Goal: Task Accomplishment & Management: Complete application form

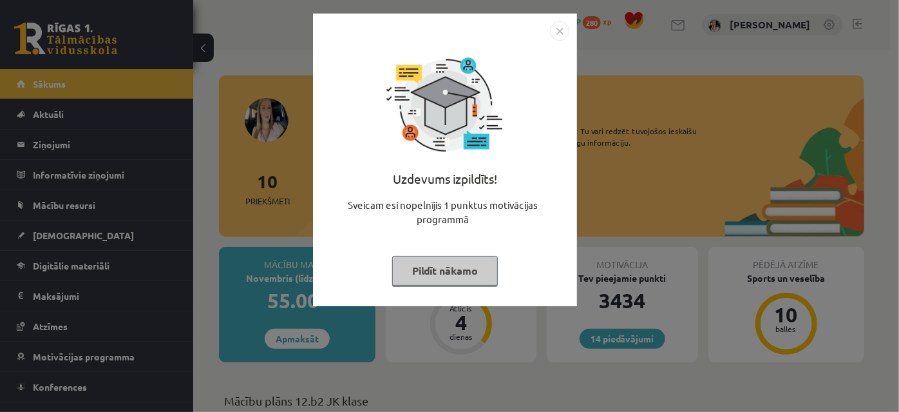
drag, startPoint x: 436, startPoint y: 268, endPoint x: 491, endPoint y: 288, distance: 58.3
click at [438, 267] on button "Pildīt nākamo" at bounding box center [445, 271] width 106 height 30
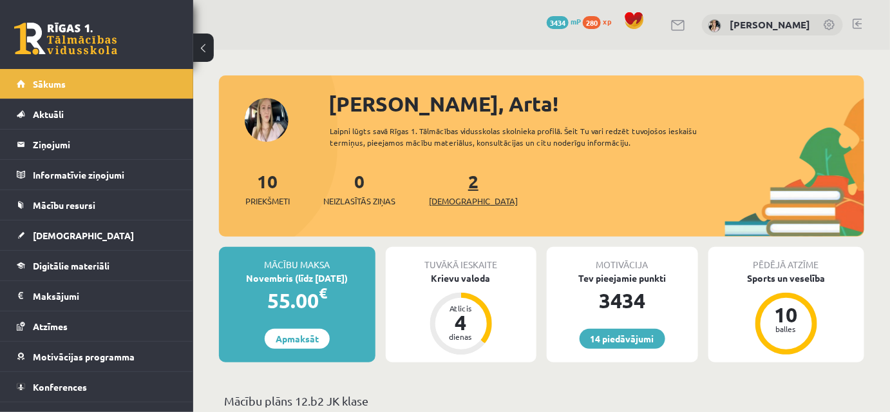
click at [450, 206] on link "2 Ieskaites" at bounding box center [473, 188] width 89 height 38
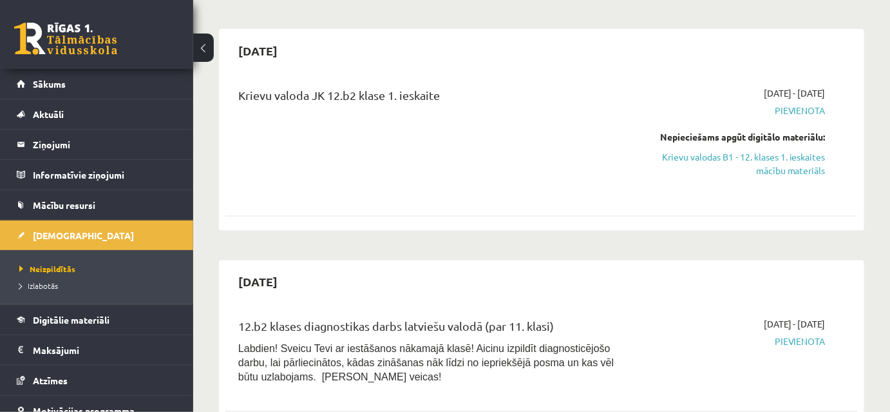
scroll to position [546, 0]
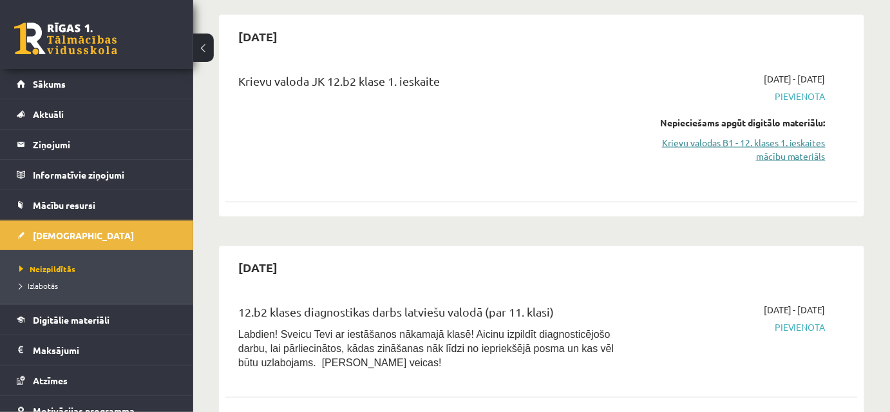
click at [766, 163] on link "Krievu valodas B1 - 12. klases 1. ieskaites mācību materiāls" at bounding box center [734, 149] width 183 height 27
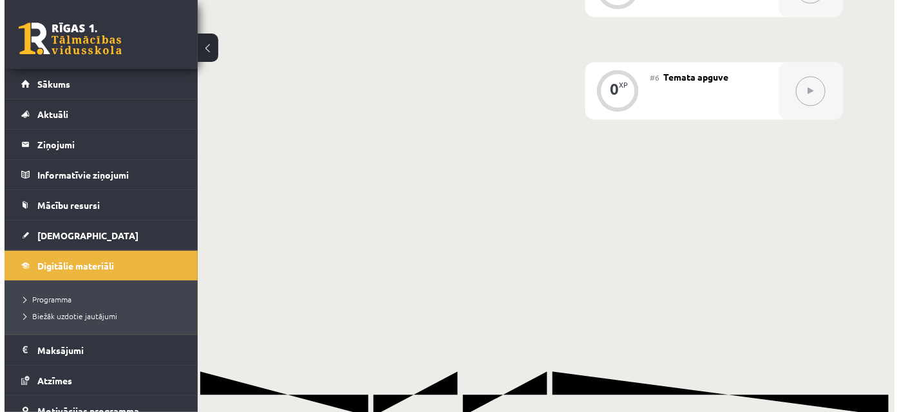
scroll to position [328, 0]
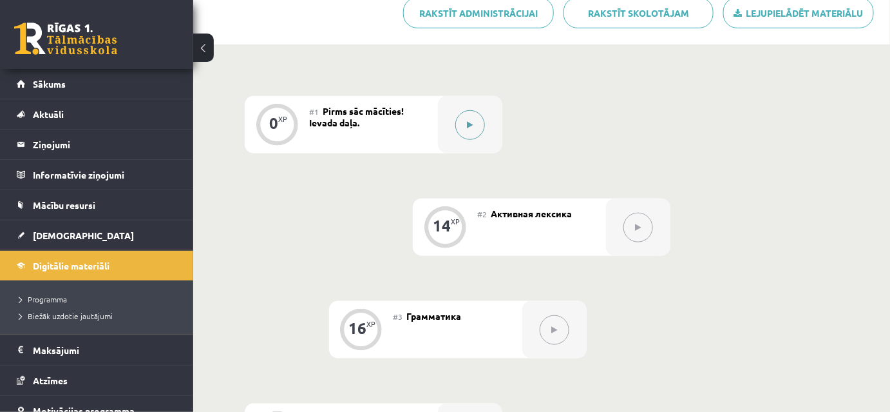
drag, startPoint x: 472, startPoint y: 168, endPoint x: 477, endPoint y: 175, distance: 8.7
click at [477, 140] on button at bounding box center [470, 125] width 30 height 30
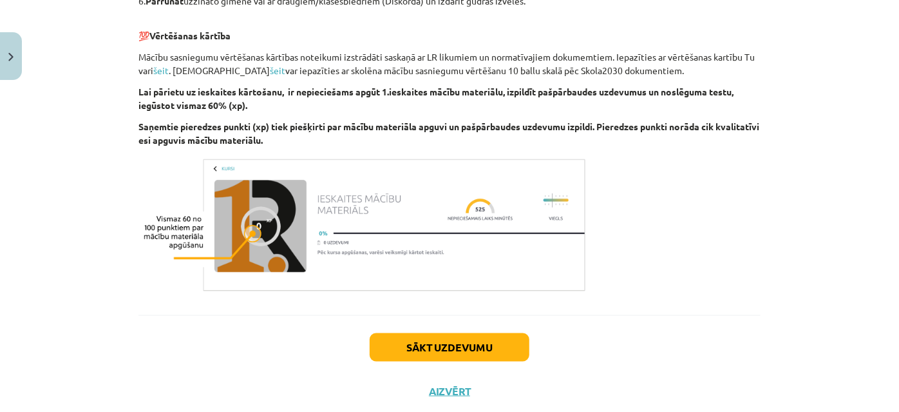
scroll to position [856, 0]
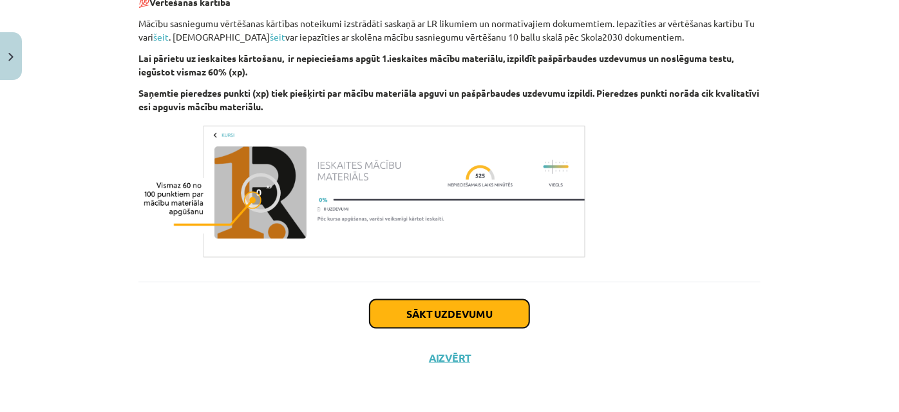
click at [445, 311] on button "Sākt uzdevumu" at bounding box center [450, 314] width 160 height 28
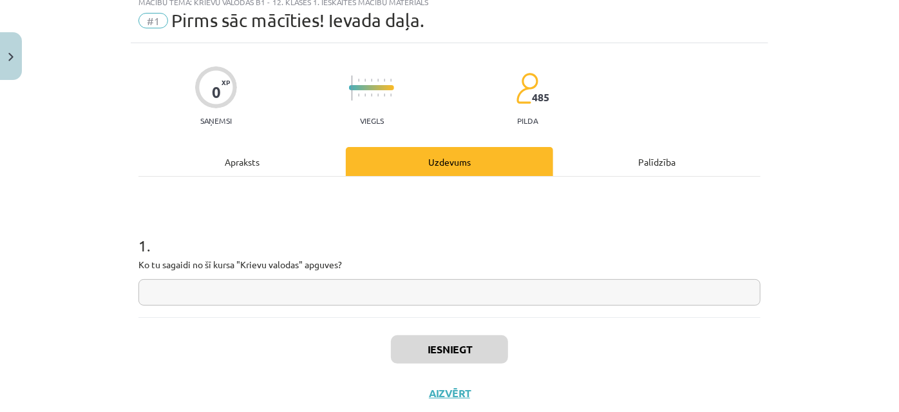
scroll to position [32, 0]
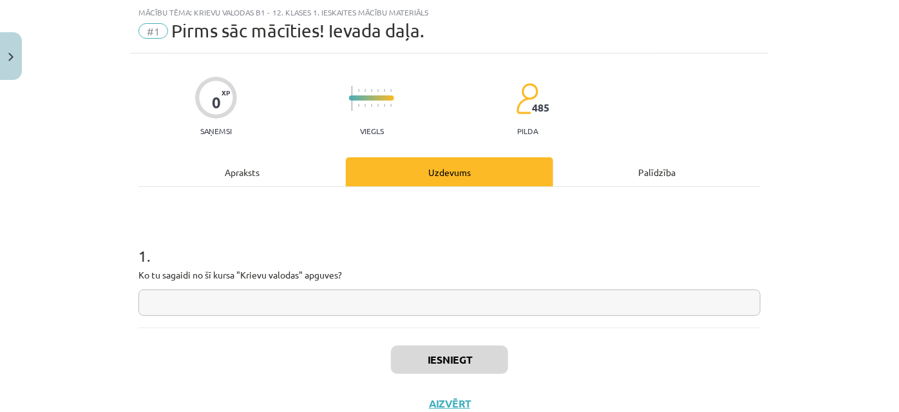
click at [160, 316] on input "text" at bounding box center [450, 302] width 622 height 26
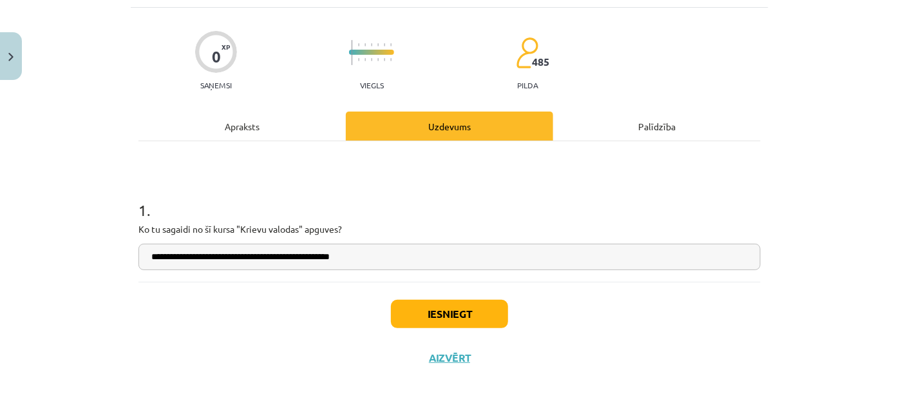
scroll to position [104, 0]
type input "**********"
click at [463, 311] on button "Iesniegt" at bounding box center [449, 314] width 117 height 28
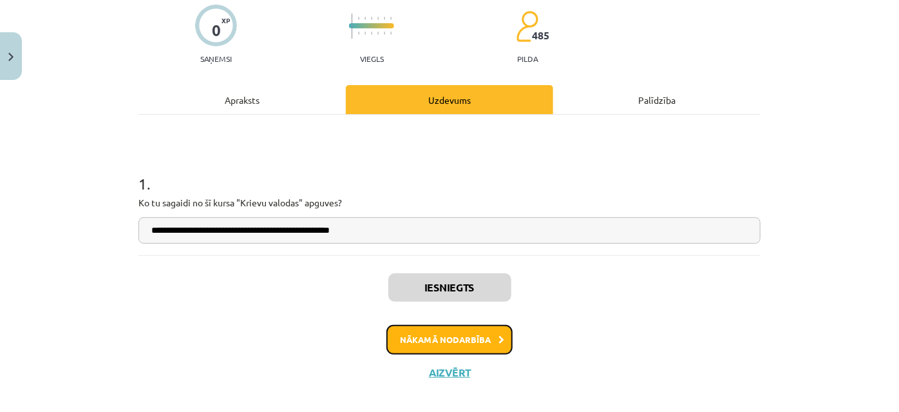
click at [466, 354] on button "Nākamā nodarbība" at bounding box center [450, 340] width 126 height 30
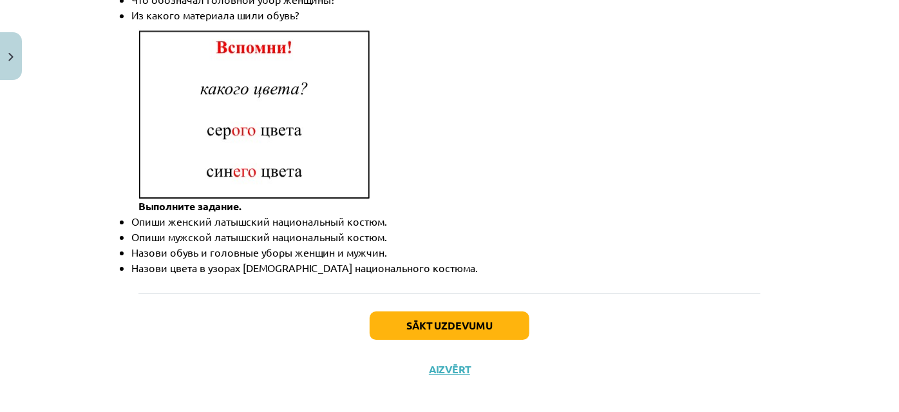
scroll to position [1991, 0]
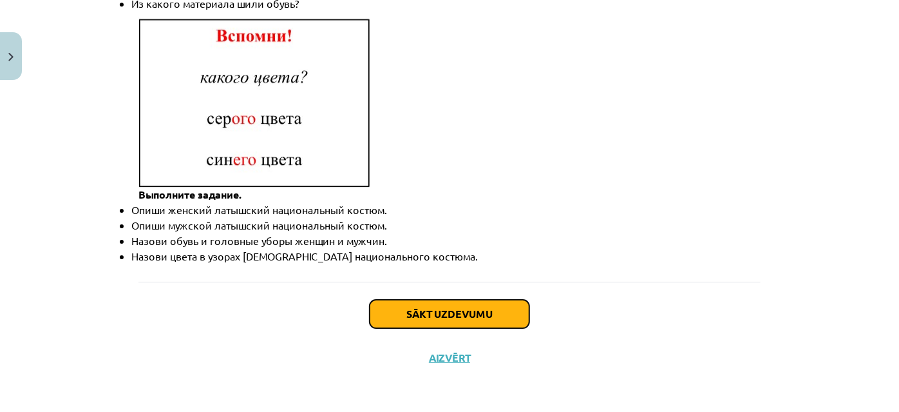
drag, startPoint x: 462, startPoint y: 309, endPoint x: 495, endPoint y: 327, distance: 38.0
click at [462, 310] on button "Sākt uzdevumu" at bounding box center [450, 314] width 160 height 28
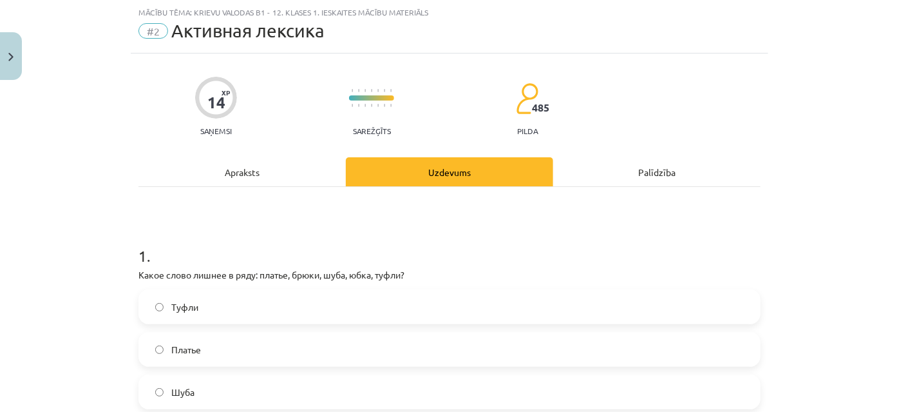
scroll to position [169, 0]
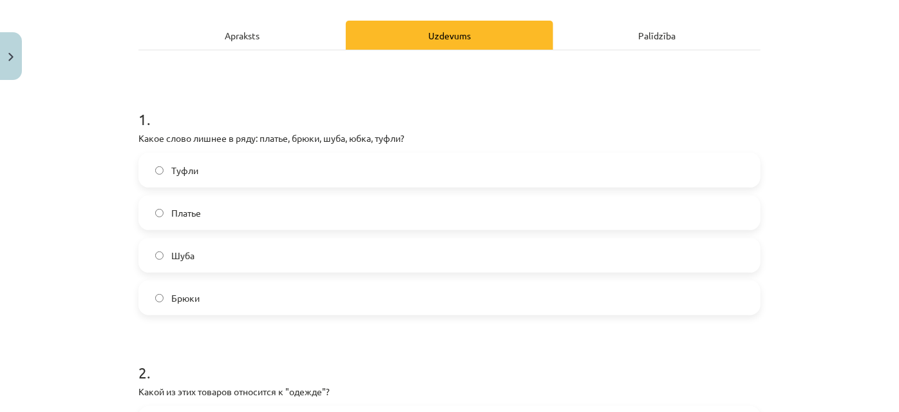
click at [151, 184] on label "Туфли" at bounding box center [450, 170] width 620 height 32
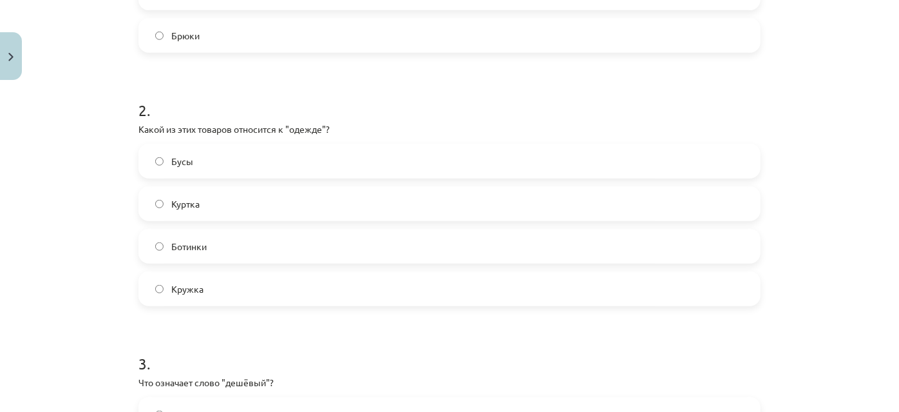
scroll to position [442, 0]
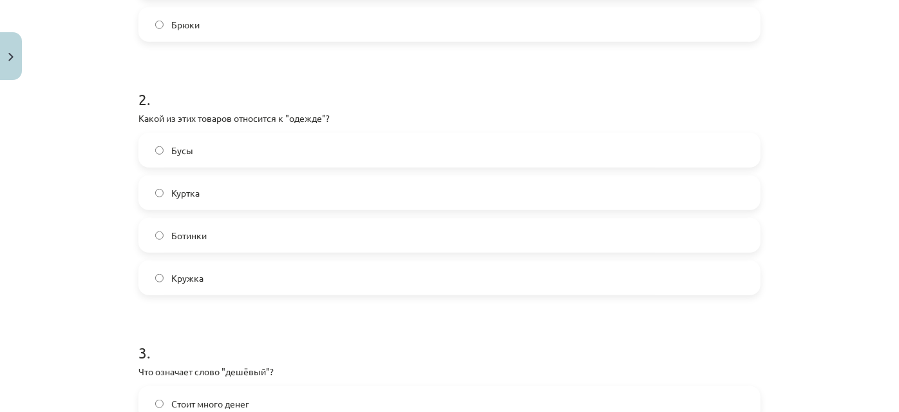
click at [157, 209] on label "Куртка" at bounding box center [450, 193] width 620 height 32
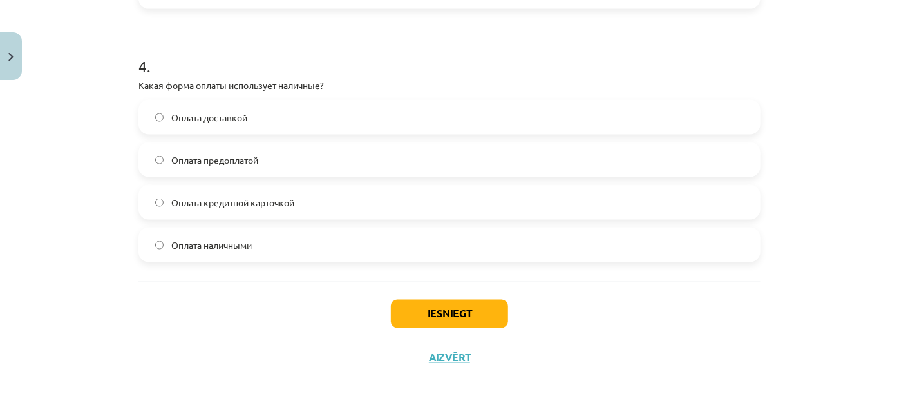
scroll to position [1029, 0]
drag, startPoint x: 470, startPoint y: 303, endPoint x: 471, endPoint y: 335, distance: 31.6
click at [470, 307] on button "Iesniegt" at bounding box center [449, 314] width 117 height 28
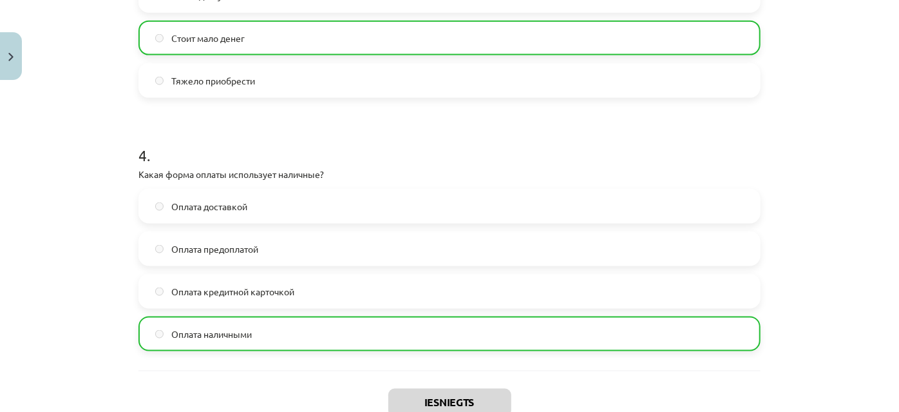
scroll to position [1073, 0]
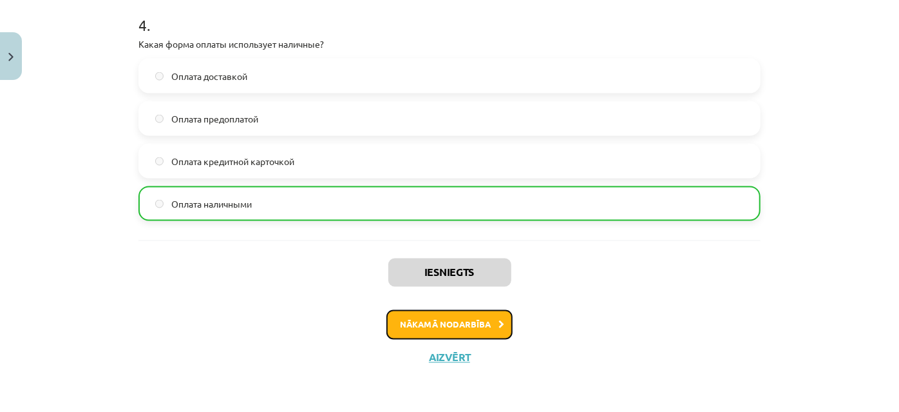
click at [461, 314] on button "Nākamā nodarbība" at bounding box center [450, 325] width 126 height 30
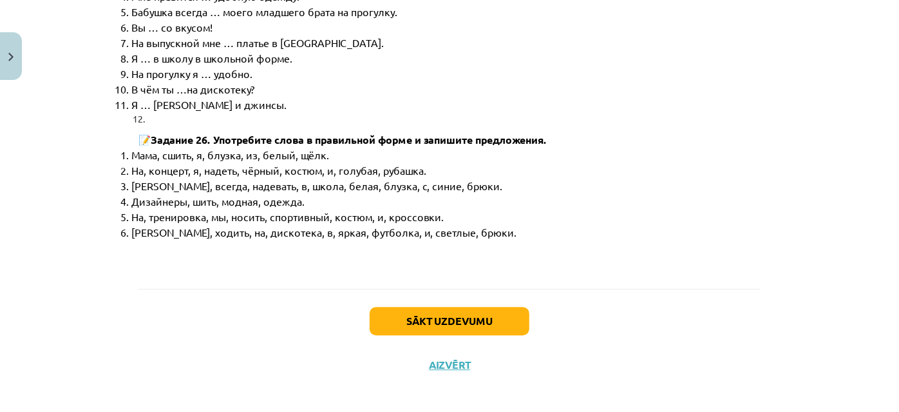
scroll to position [6669, 0]
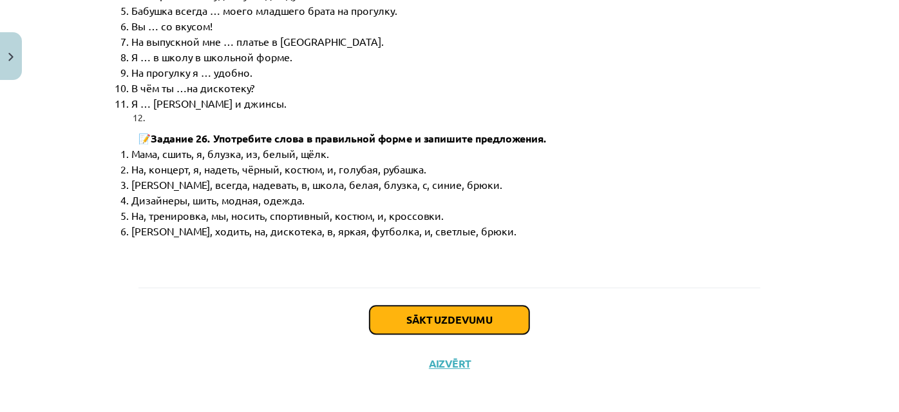
click at [450, 312] on button "Sākt uzdevumu" at bounding box center [450, 319] width 160 height 28
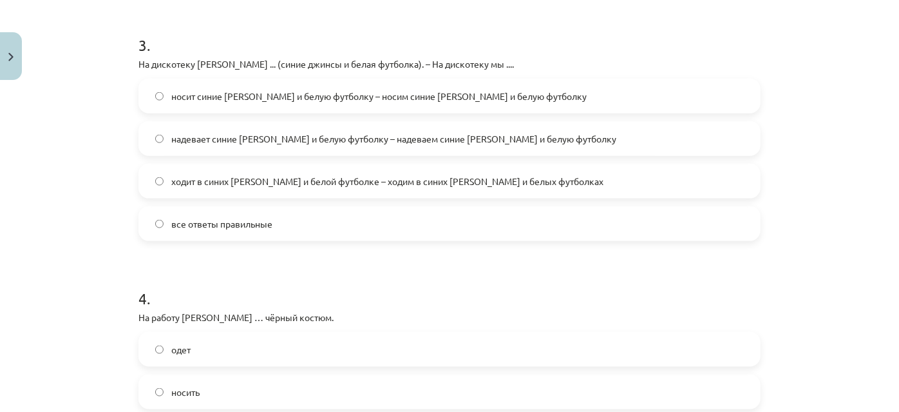
scroll to position [779, 0]
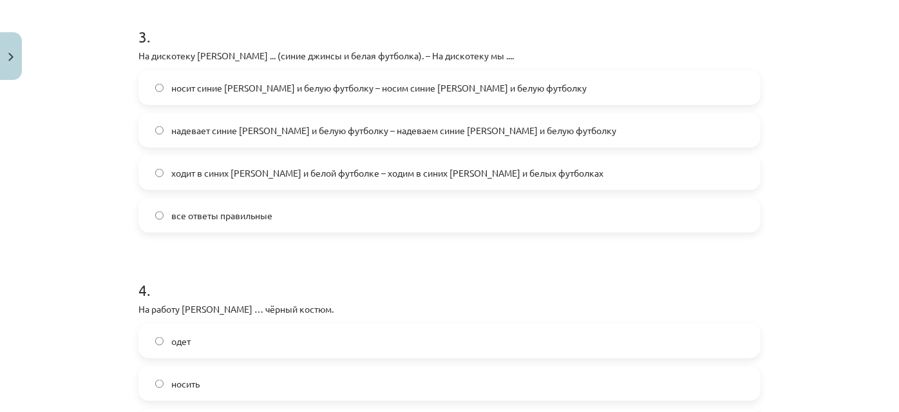
click at [165, 231] on label "все ответы правильные" at bounding box center [450, 215] width 620 height 32
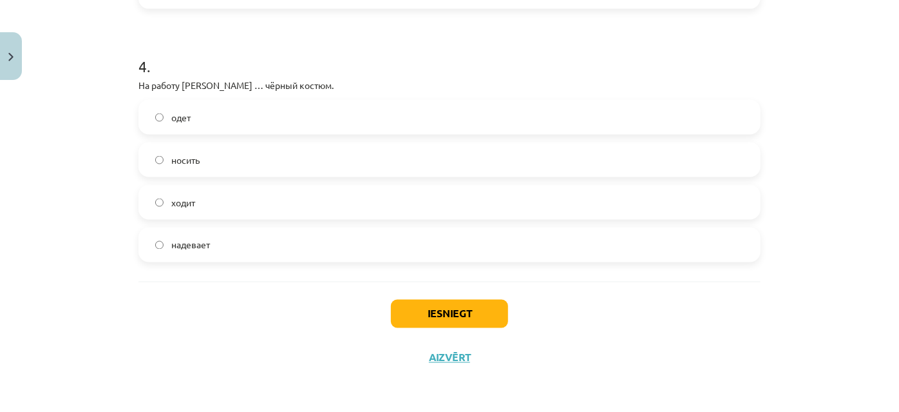
scroll to position [1052, 0]
click at [163, 233] on label "надевает" at bounding box center [450, 245] width 620 height 32
click at [429, 306] on button "Iesniegt" at bounding box center [449, 314] width 117 height 28
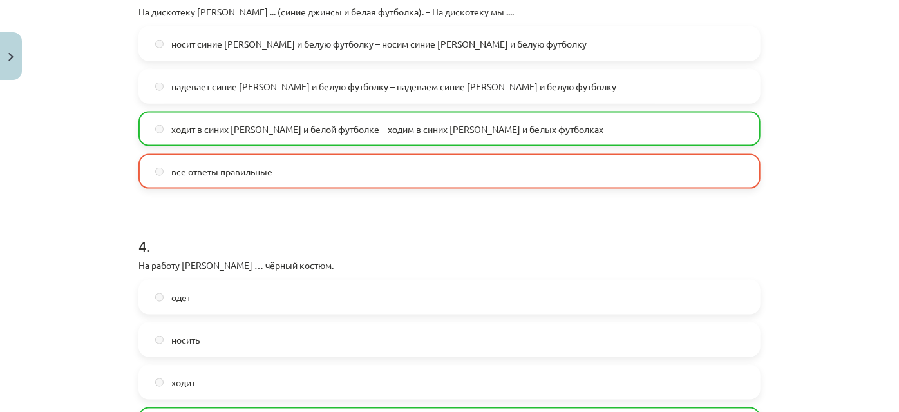
scroll to position [1096, 0]
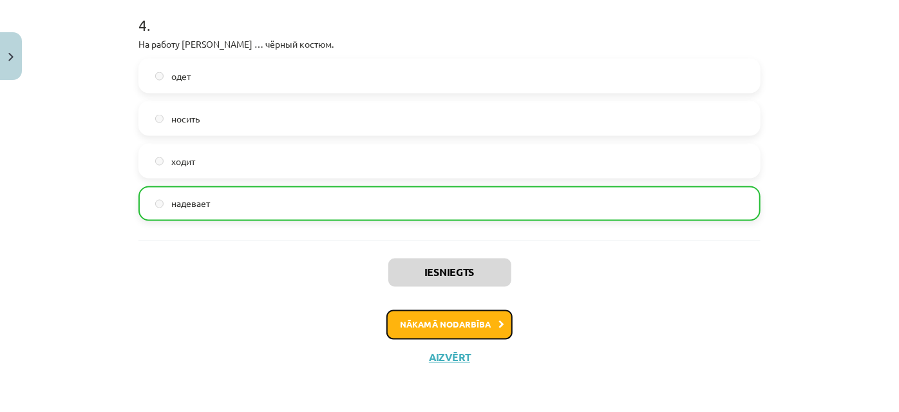
click at [432, 321] on button "Nākamā nodarbība" at bounding box center [450, 325] width 126 height 30
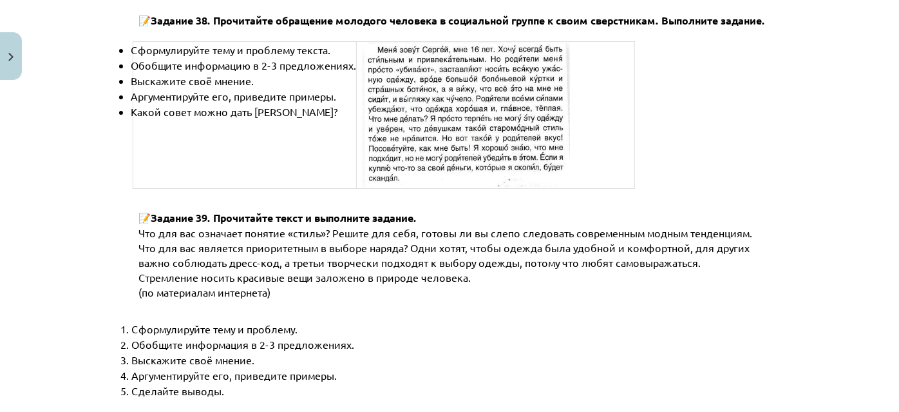
scroll to position [5050, 0]
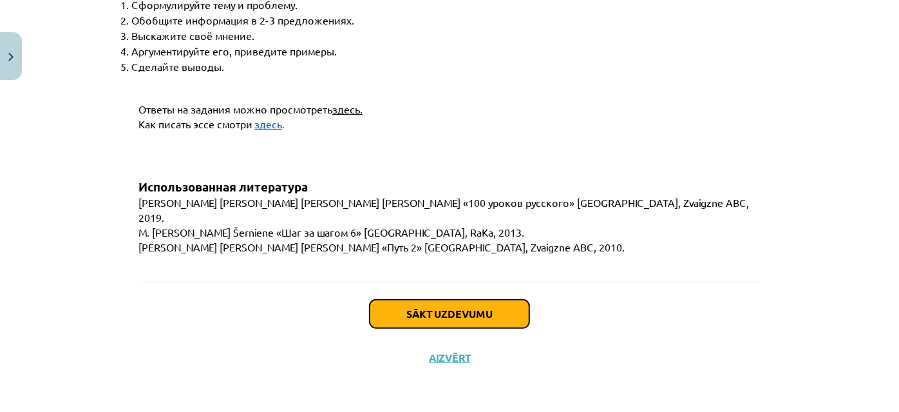
click at [449, 311] on button "Sākt uzdevumu" at bounding box center [450, 314] width 160 height 28
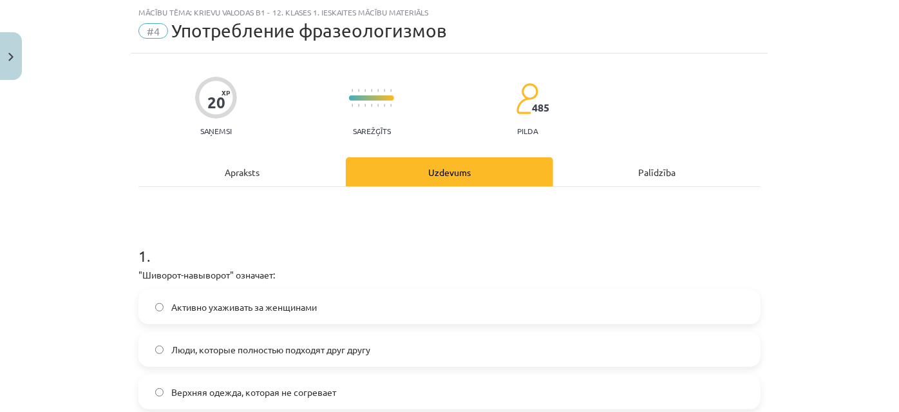
scroll to position [169, 0]
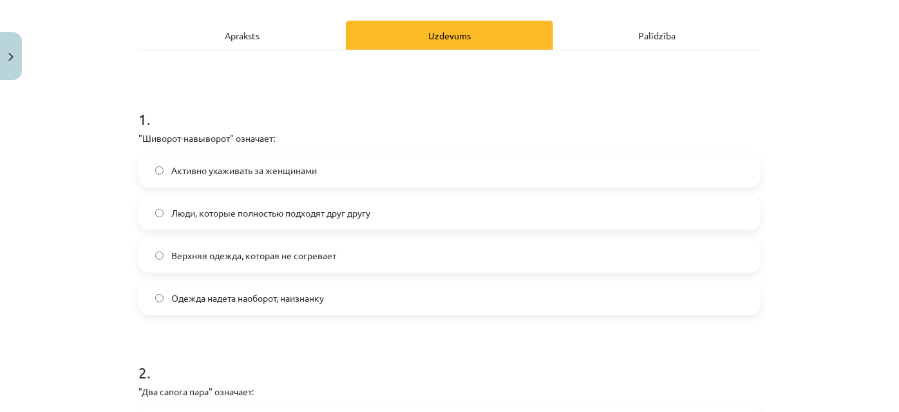
click at [169, 314] on label "Одежда надета наоборот, наизнанку" at bounding box center [450, 298] width 620 height 32
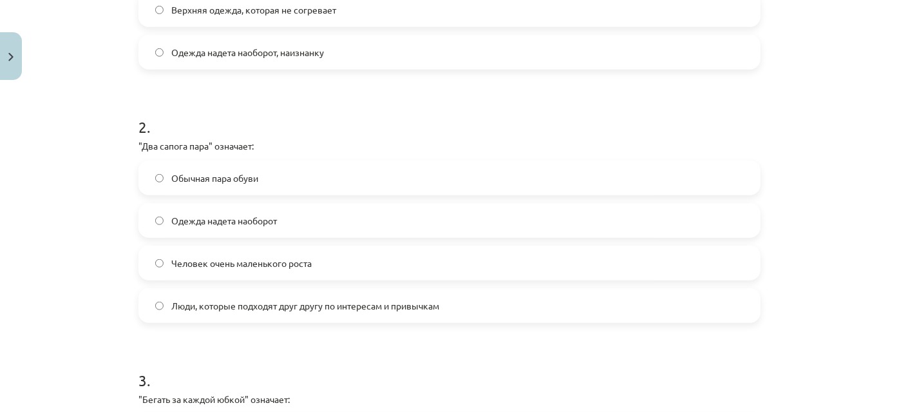
scroll to position [442, 0]
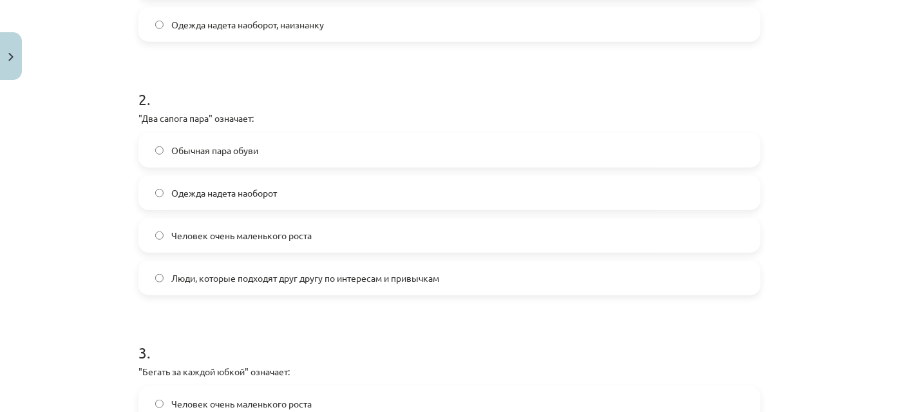
click at [165, 294] on label "Люди, которые подходят друг другу по интересам и привычкам" at bounding box center [450, 278] width 620 height 32
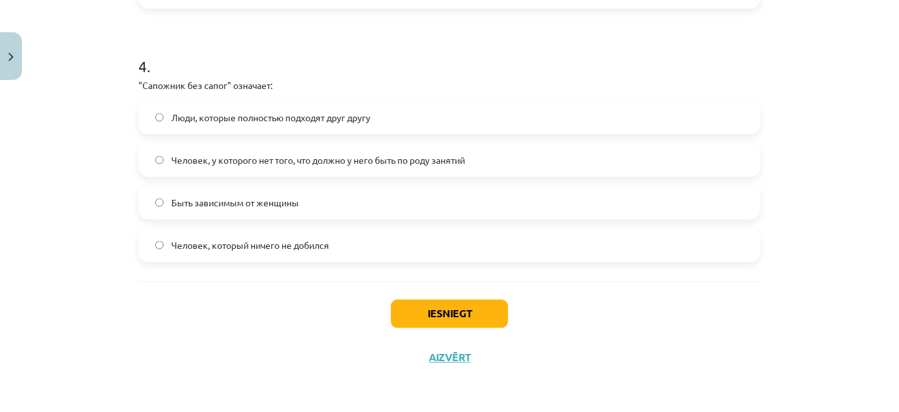
scroll to position [1029, 0]
click at [452, 311] on button "Iesniegt" at bounding box center [449, 314] width 117 height 28
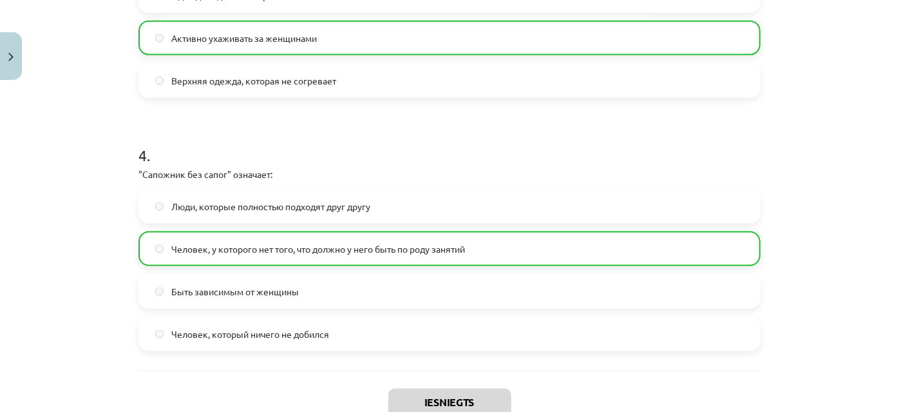
scroll to position [1073, 0]
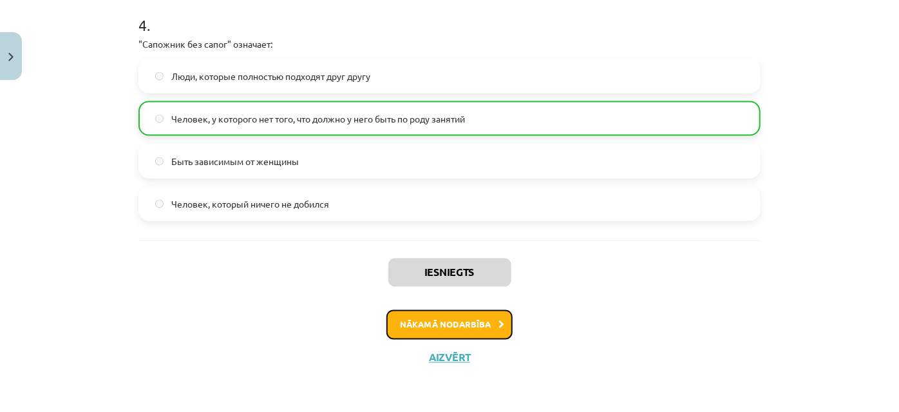
click at [417, 318] on button "Nākamā nodarbība" at bounding box center [450, 325] width 126 height 30
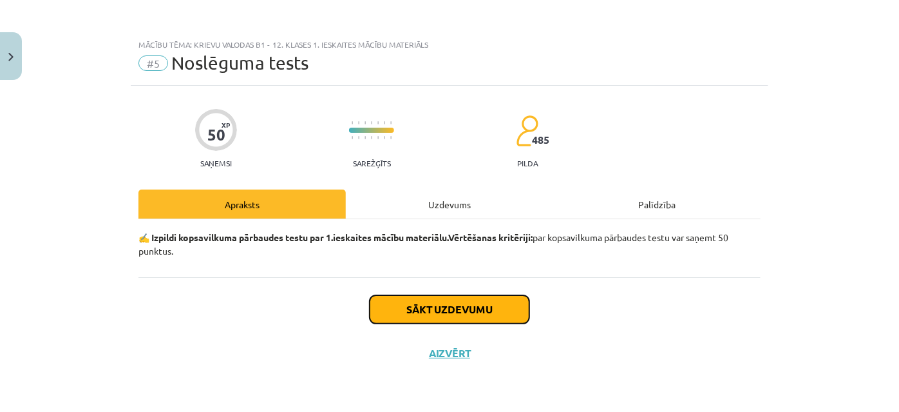
click at [438, 309] on button "Sākt uzdevumu" at bounding box center [450, 309] width 160 height 28
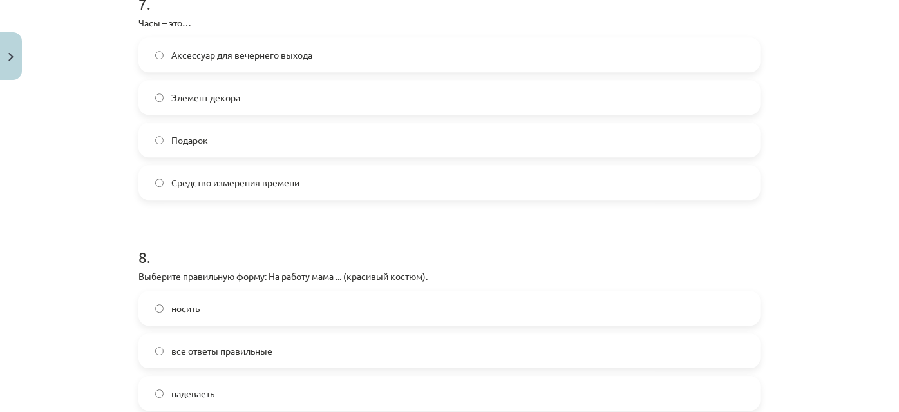
scroll to position [1793, 0]
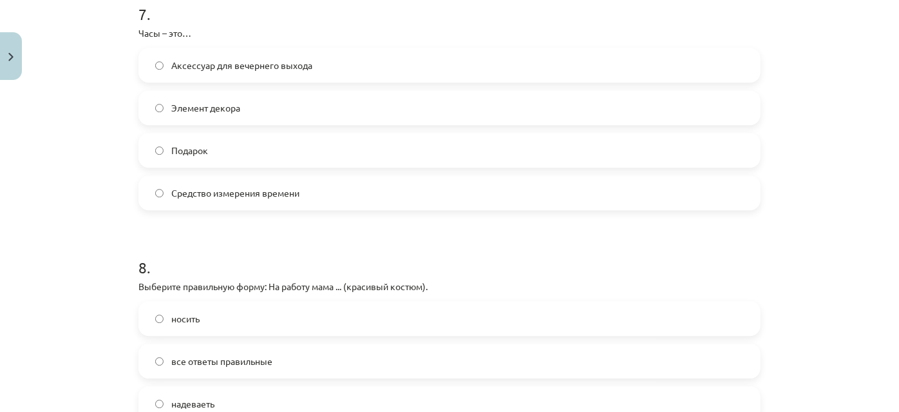
click at [157, 209] on label "Средство измерения времени" at bounding box center [450, 193] width 620 height 32
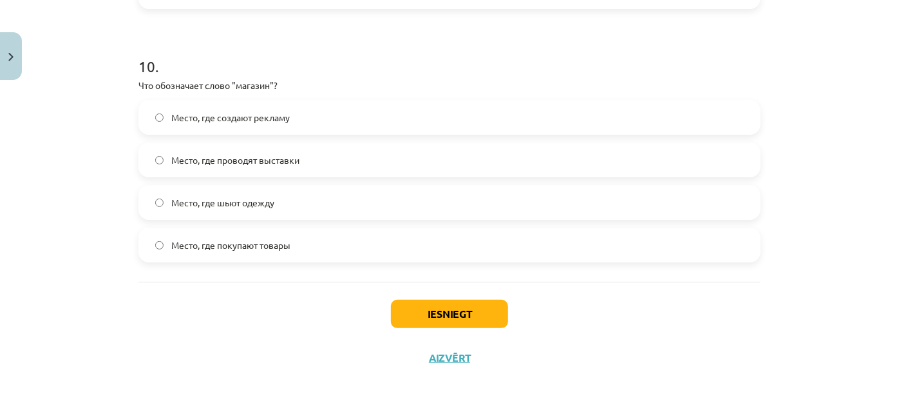
scroll to position [2592, 0]
click at [483, 305] on button "Iesniegt" at bounding box center [449, 314] width 117 height 28
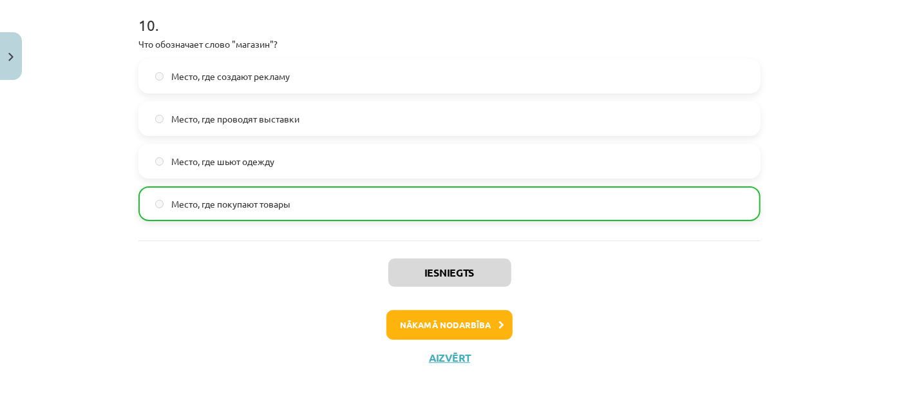
scroll to position [2635, 0]
click at [454, 322] on button "Nākamā nodarbība" at bounding box center [450, 325] width 126 height 30
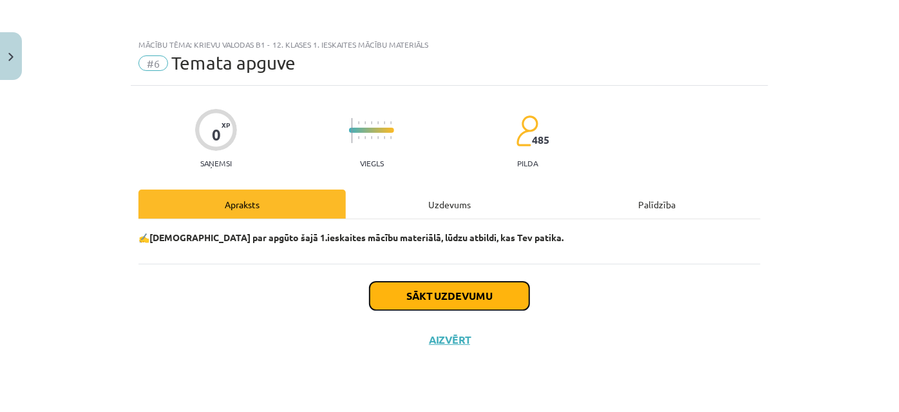
click at [412, 305] on button "Sākt uzdevumu" at bounding box center [450, 296] width 160 height 28
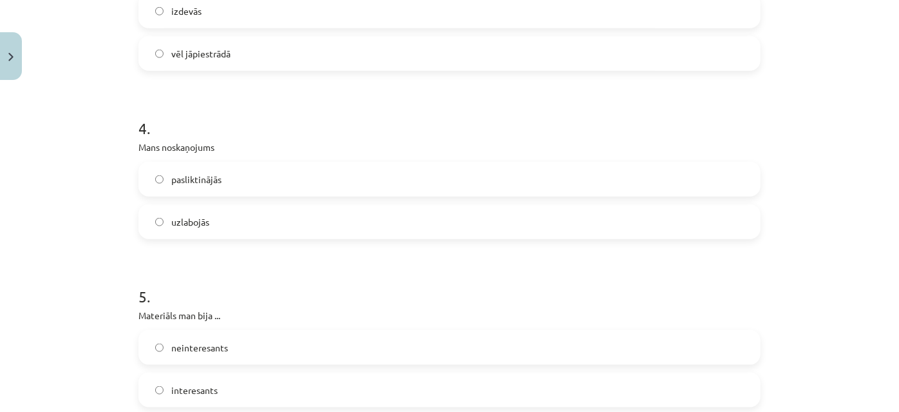
scroll to position [823, 0]
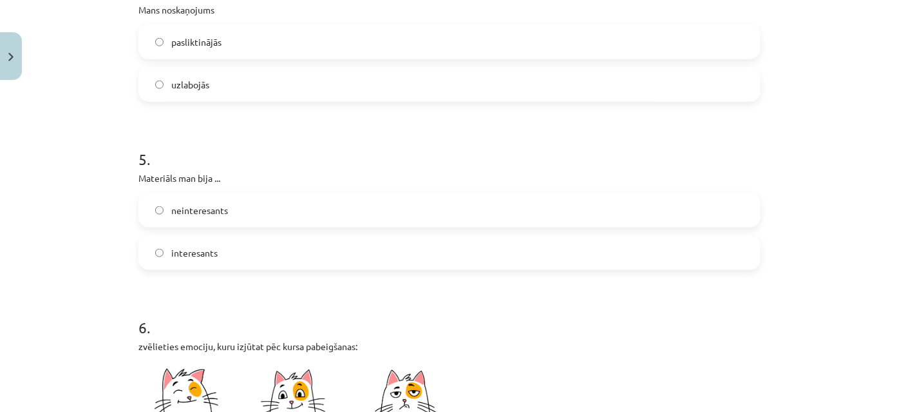
click at [161, 269] on label "interesants" at bounding box center [450, 252] width 620 height 32
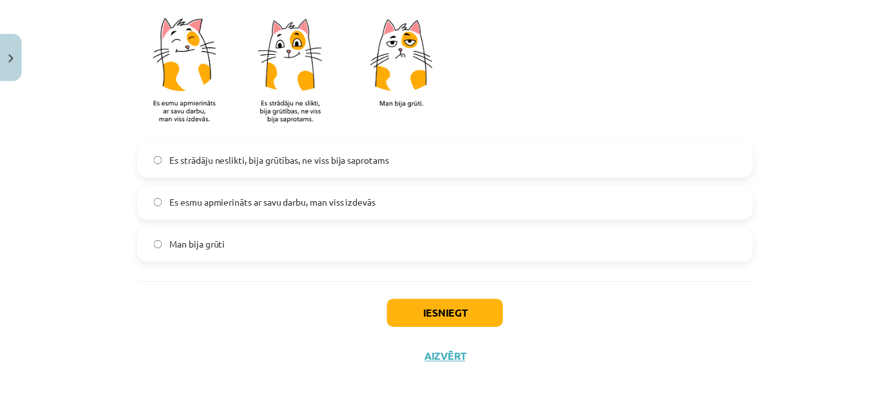
scroll to position [1232, 0]
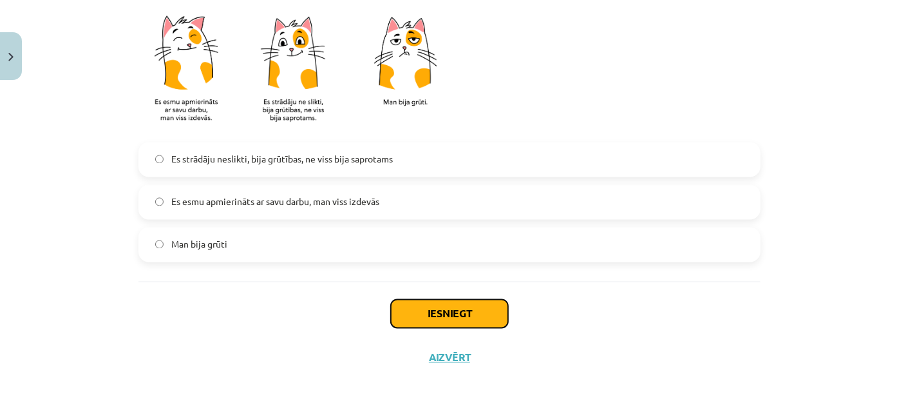
click at [424, 312] on button "Iesniegt" at bounding box center [449, 314] width 117 height 28
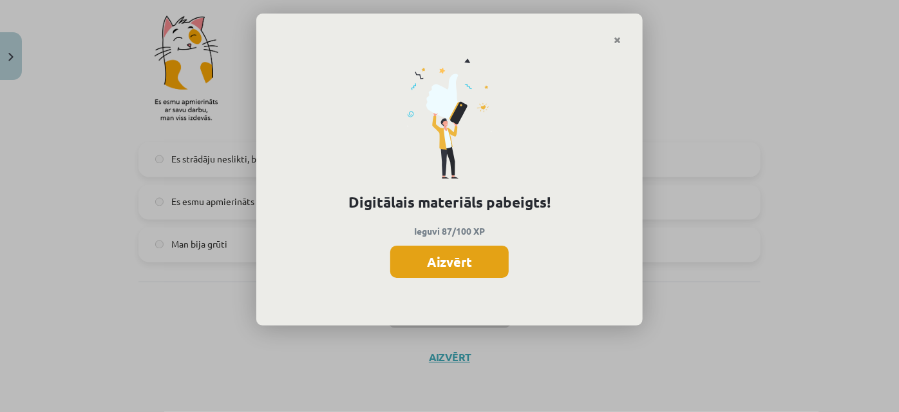
click at [463, 275] on button "Aizvērt" at bounding box center [449, 261] width 119 height 32
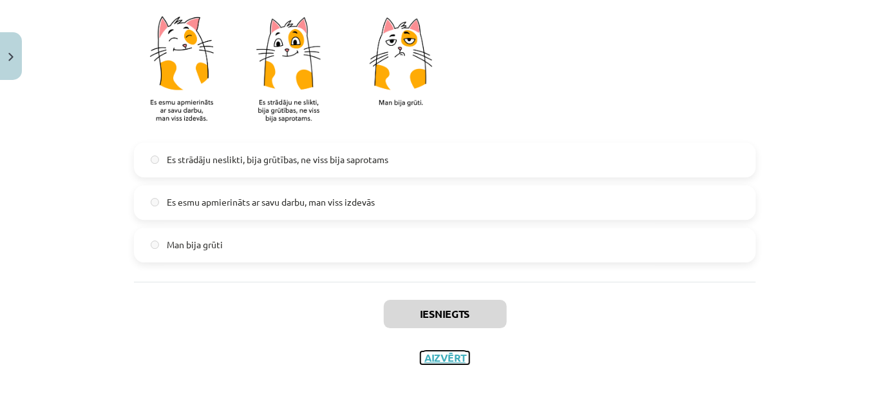
click at [445, 361] on button "Aizvērt" at bounding box center [445, 357] width 49 height 13
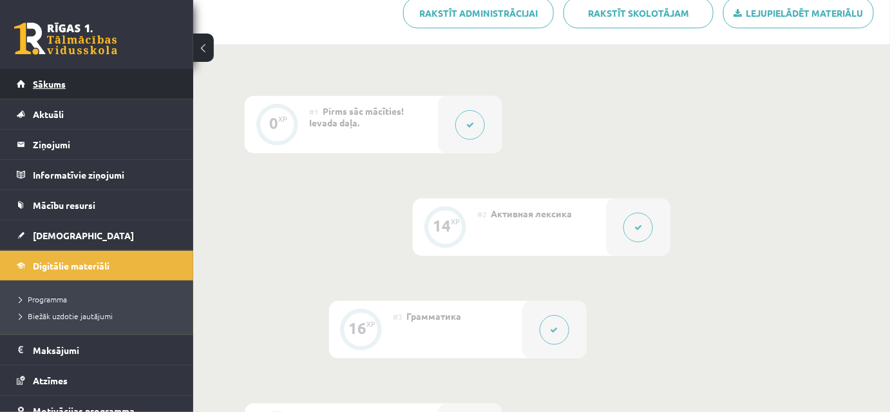
click at [48, 82] on span "Sākums" at bounding box center [49, 84] width 33 height 12
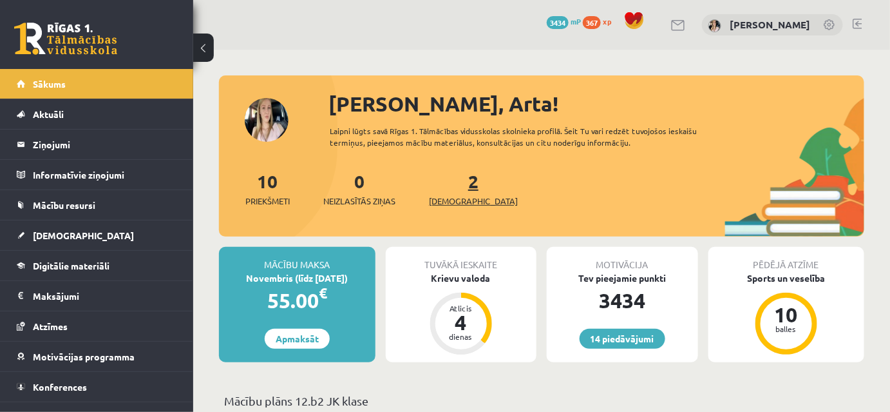
click at [452, 206] on link "2 Ieskaites" at bounding box center [473, 188] width 89 height 38
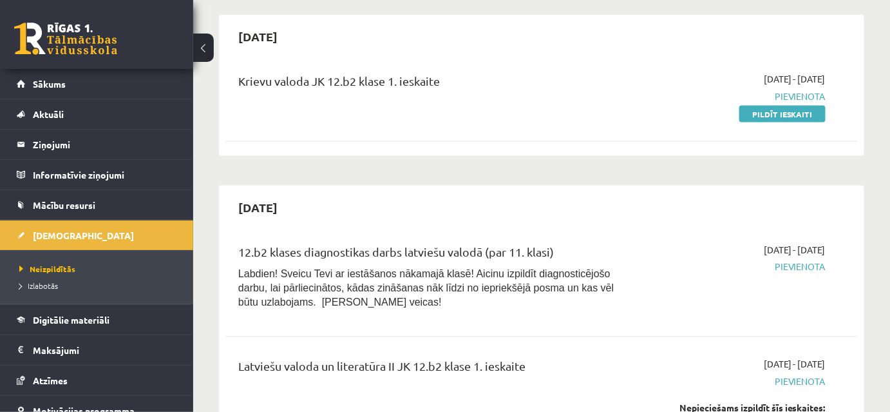
scroll to position [683, 0]
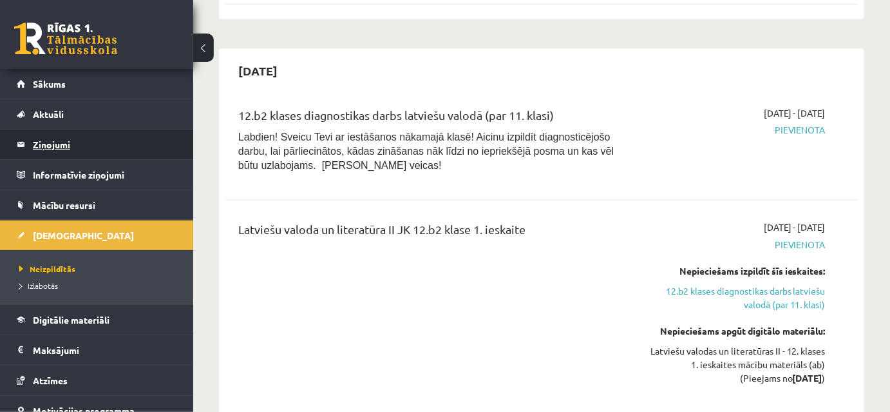
click at [50, 144] on legend "Ziņojumi 0" at bounding box center [105, 144] width 144 height 30
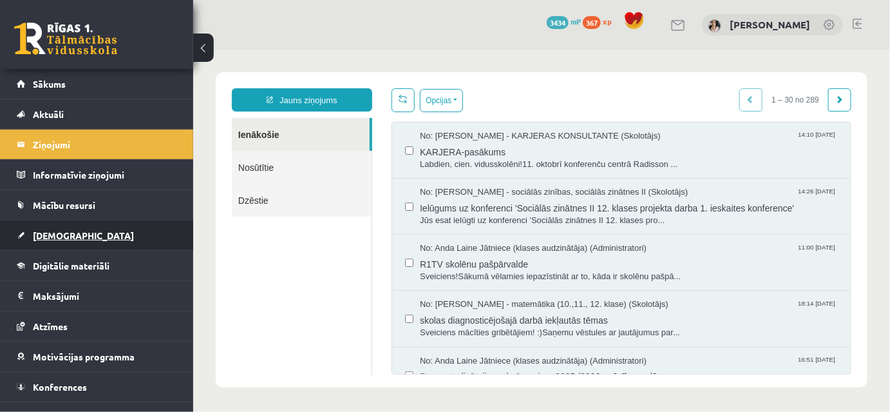
click at [48, 233] on span "[DEMOGRAPHIC_DATA]" at bounding box center [83, 235] width 101 height 12
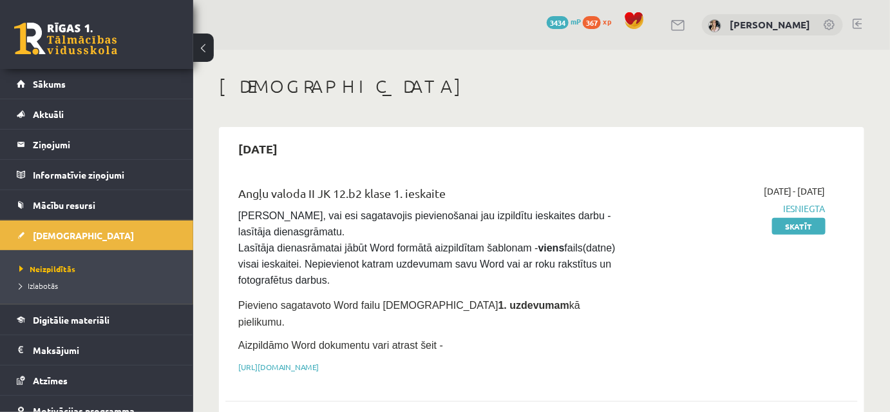
click at [861, 23] on link at bounding box center [858, 24] width 10 height 10
